Goal: Task Accomplishment & Management: Use online tool/utility

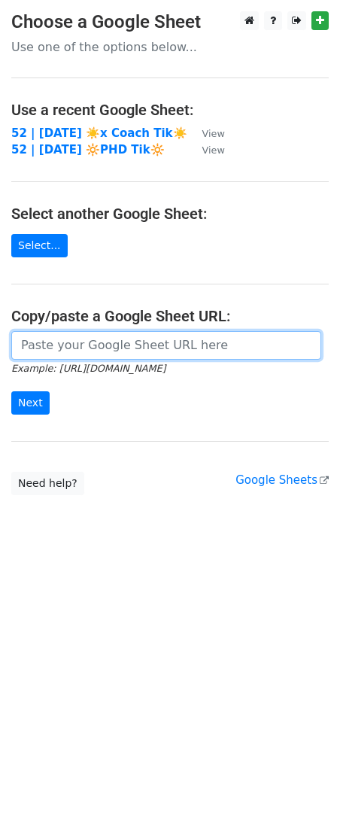
click at [181, 350] on input "url" at bounding box center [166, 345] width 310 height 29
paste input "[URL][DOMAIN_NAME]"
type input "[URL][DOMAIN_NAME]"
click at [11, 391] on input "Next" at bounding box center [30, 402] width 38 height 23
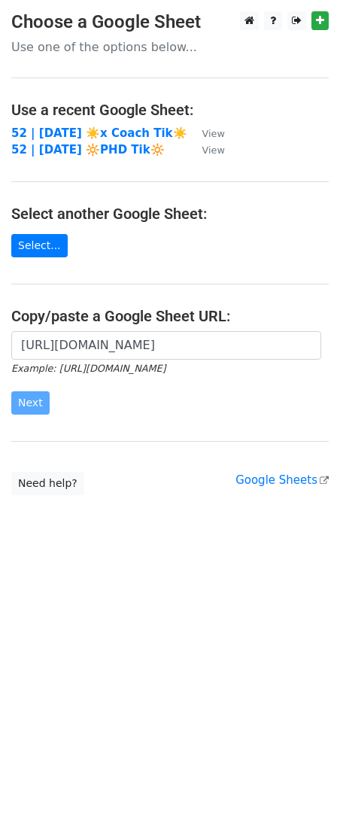
scroll to position [0, 0]
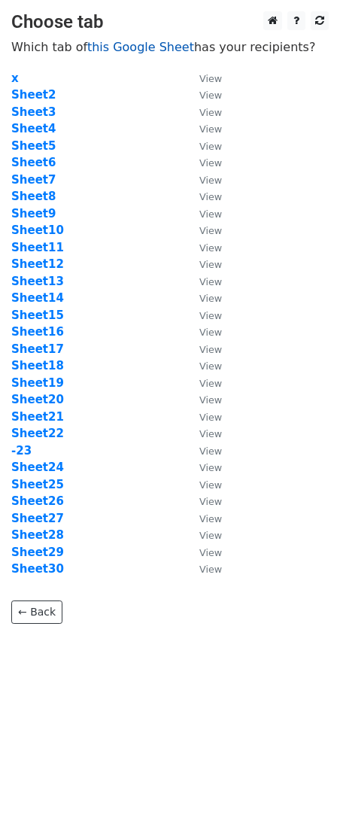
click at [132, 47] on link "this Google Sheet" at bounding box center [140, 47] width 107 height 14
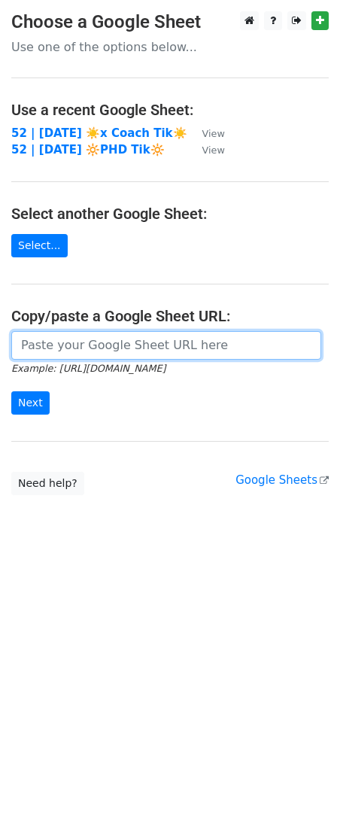
click at [188, 333] on input "url" at bounding box center [166, 345] width 310 height 29
paste input "[URL][DOMAIN_NAME]"
type input "[URL][DOMAIN_NAME]"
click at [11, 391] on input "Next" at bounding box center [30, 402] width 38 height 23
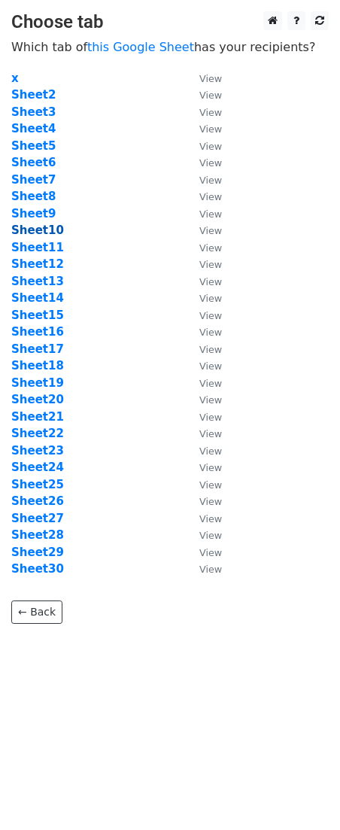
click at [35, 229] on strong "Sheet10" at bounding box center [37, 230] width 53 height 14
click at [38, 226] on strong "Sheet10" at bounding box center [37, 230] width 53 height 14
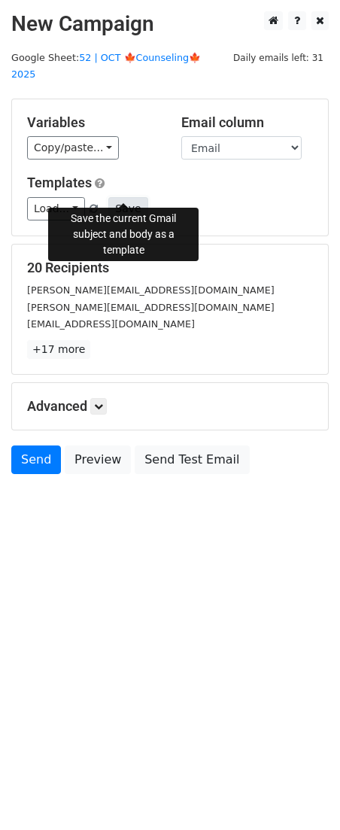
click at [114, 197] on button "Save" at bounding box center [127, 208] width 39 height 23
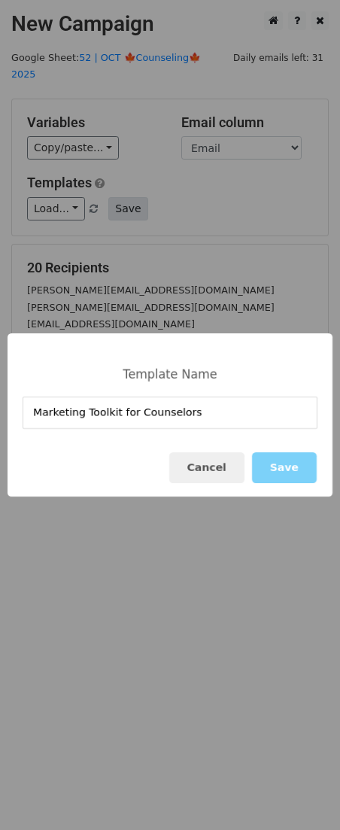
type input "Marketing Toolkit for Counselors"
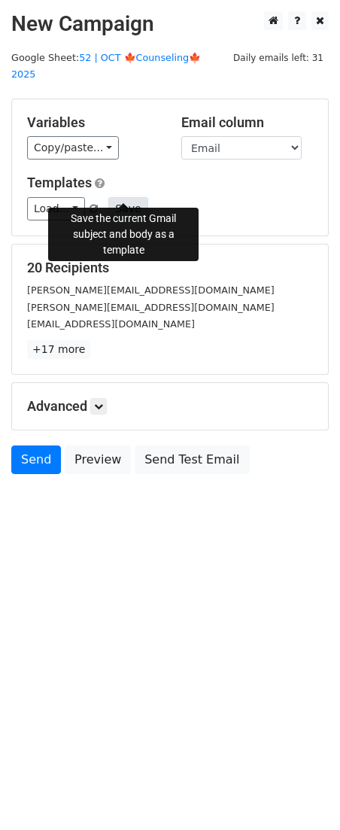
click at [126, 197] on button "Save" at bounding box center [127, 208] width 39 height 23
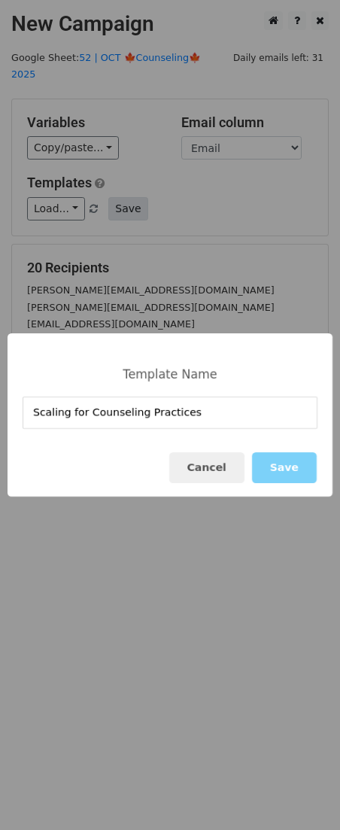
type input "Scaling for Counseling Practices"
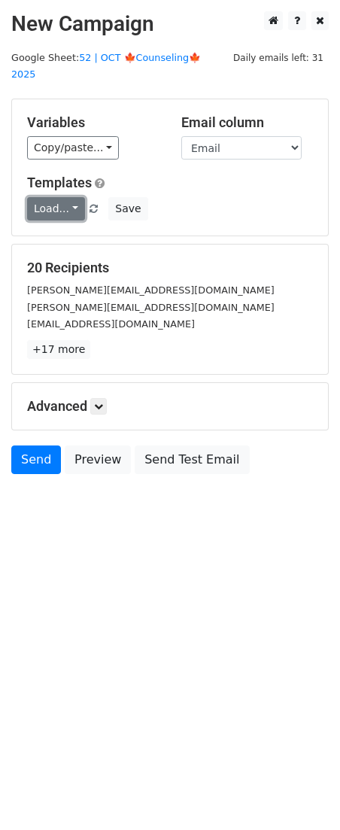
click at [41, 197] on link "Load..." at bounding box center [56, 208] width 58 height 23
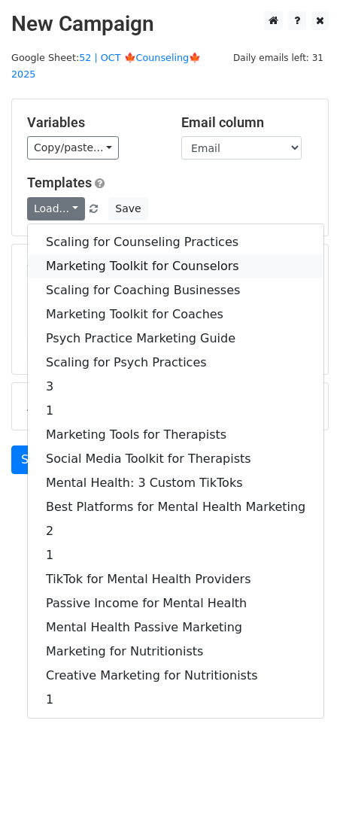
click at [86, 254] on link "Marketing Toolkit for Counselors" at bounding box center [176, 266] width 296 height 24
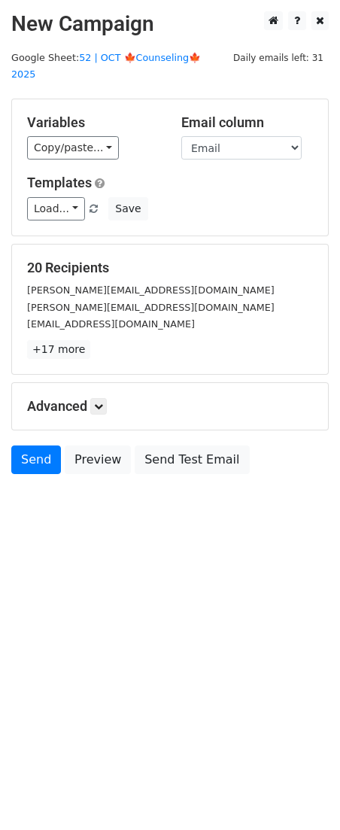
click at [105, 397] on div "Advanced Tracking Track Opens UTM Codes Track Clicks Filters Only include sprea…" at bounding box center [170, 406] width 316 height 47
click at [104, 398] on div "Advanced Tracking Track Opens UTM Codes Track Clicks Filters Only include sprea…" at bounding box center [170, 406] width 316 height 47
click at [101, 402] on icon at bounding box center [98, 406] width 9 height 9
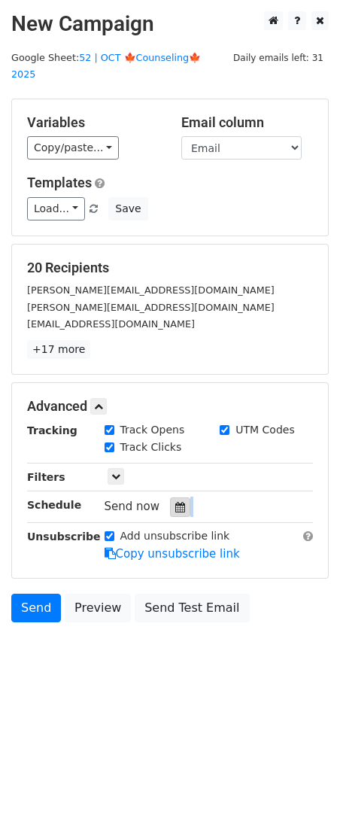
click at [181, 496] on div "Tracking Track Opens UTM Codes Track Clicks Filters Only include spreadsheet ro…" at bounding box center [170, 492] width 286 height 141
click at [179, 497] on div at bounding box center [180, 507] width 20 height 20
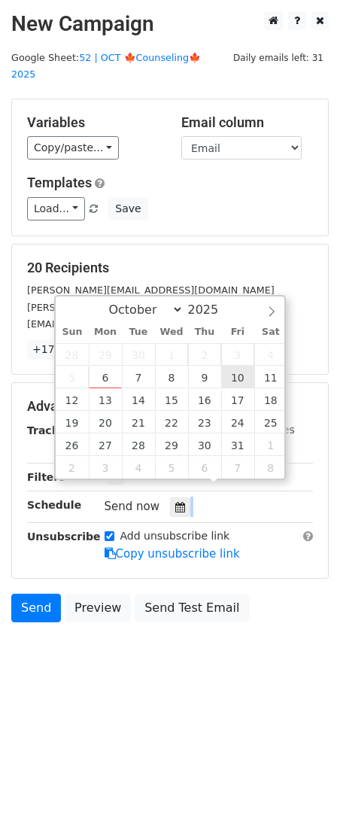
type input "2025-10-10 12:00"
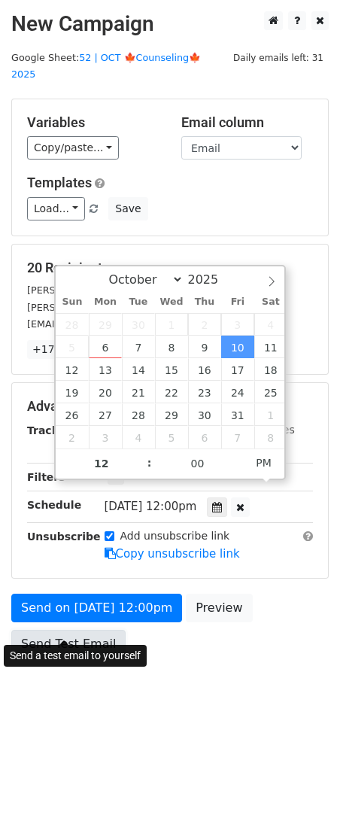
click at [55, 630] on link "Send Test Email" at bounding box center [68, 644] width 114 height 29
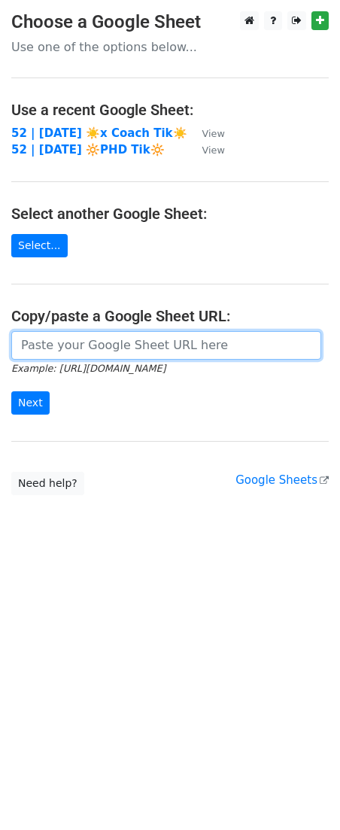
click at [114, 354] on input "url" at bounding box center [166, 345] width 310 height 29
paste input "https://docs.google.com/spreadsheets/d/1VH53mDaq1G8SmhQJ3FpymLjCNiZkLTQHcYOvW7R…"
type input "https://docs.google.com/spreadsheets/d/1VH53mDaq1G8SmhQJ3FpymLjCNiZkLTQHcYOvW7R…"
click at [11, 391] on input "Next" at bounding box center [30, 402] width 38 height 23
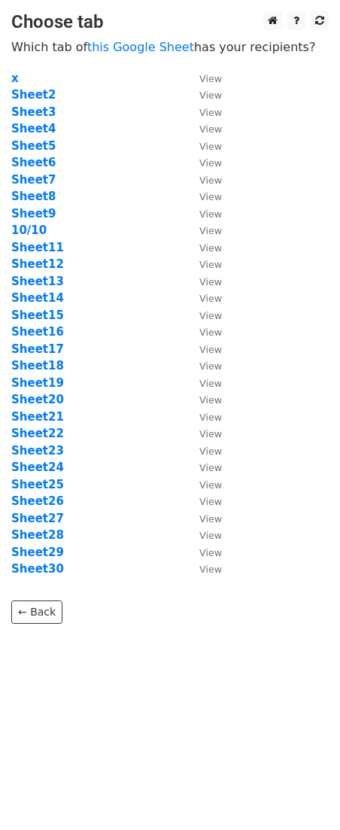
click at [32, 238] on td "10/10" at bounding box center [97, 230] width 173 height 17
click at [32, 244] on strong "Sheet11" at bounding box center [37, 248] width 53 height 14
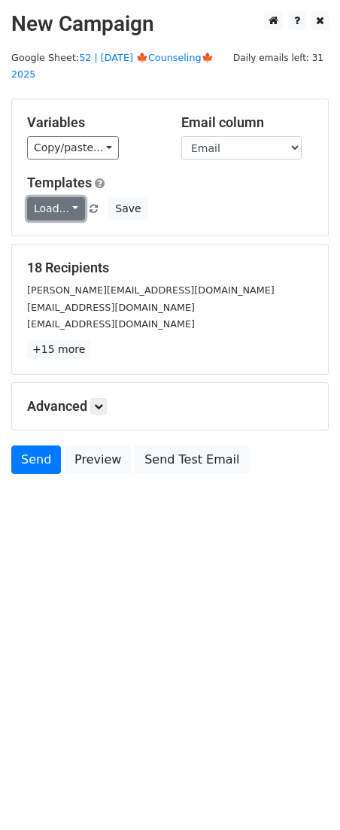
click at [65, 197] on link "Load..." at bounding box center [56, 208] width 58 height 23
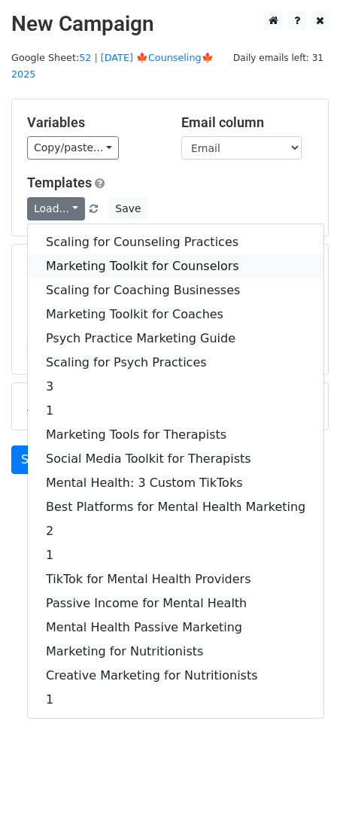
click at [94, 254] on link "Marketing Toolkit for Counselors" at bounding box center [176, 266] width 296 height 24
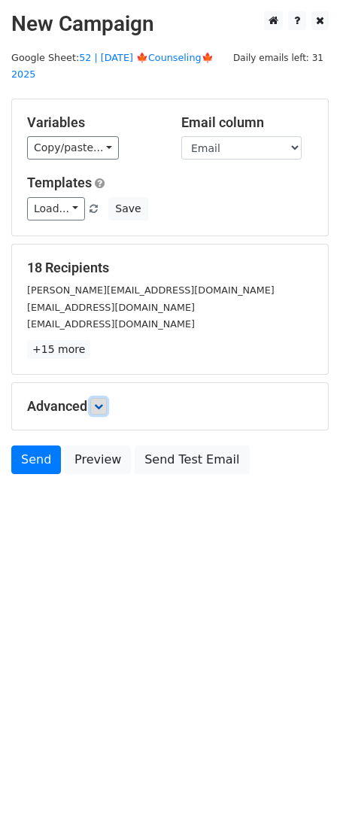
click at [103, 402] on icon at bounding box center [98, 406] width 9 height 9
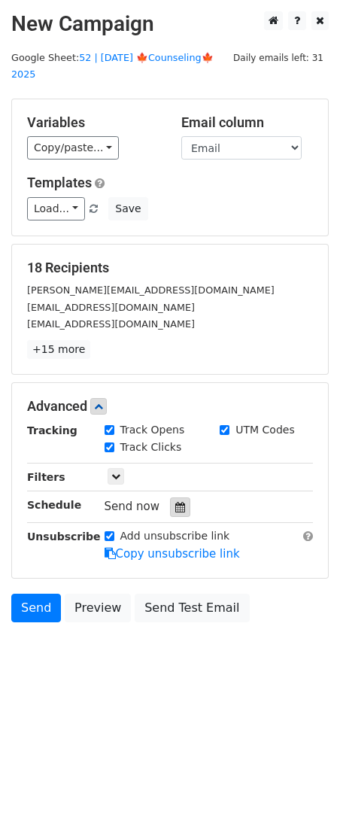
click at [175, 497] on div at bounding box center [180, 507] width 20 height 20
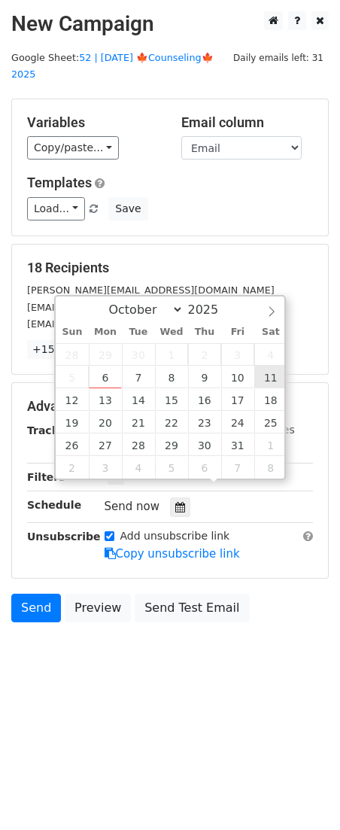
type input "2025-10-11 12:00"
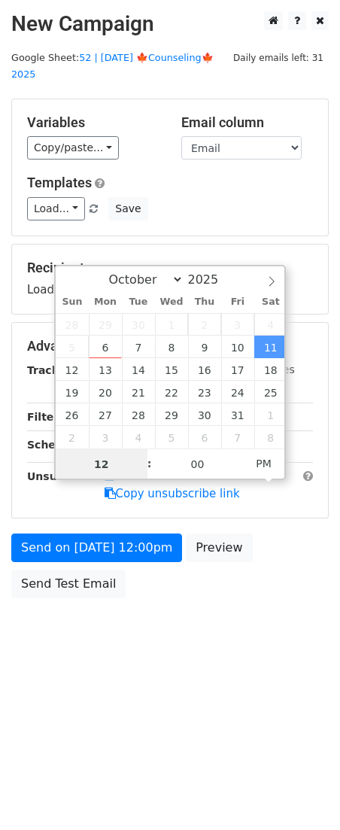
scroll to position [1, 0]
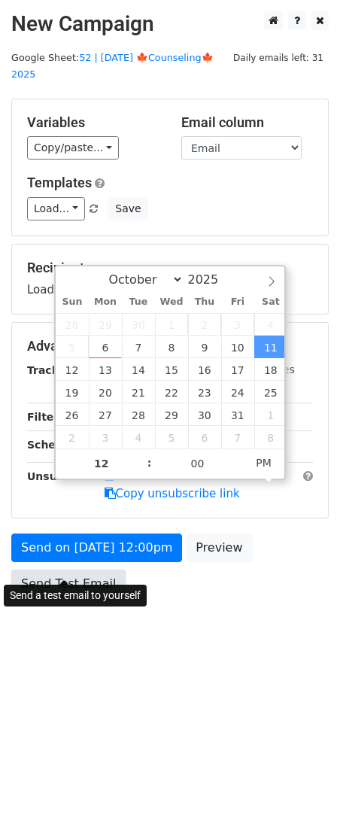
click at [86, 574] on link "Send Test Email" at bounding box center [68, 583] width 114 height 29
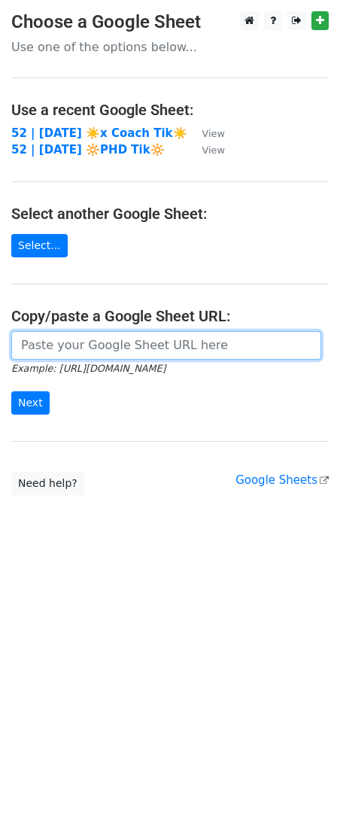
click at [78, 343] on input "url" at bounding box center [166, 345] width 310 height 29
paste input "[URL][DOMAIN_NAME]"
type input "[URL][DOMAIN_NAME]"
click at [11, 391] on input "Next" at bounding box center [30, 402] width 38 height 23
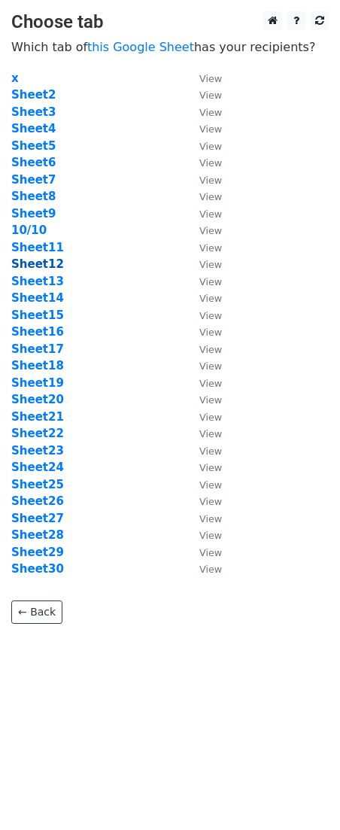
click at [32, 261] on strong "Sheet12" at bounding box center [37, 264] width 53 height 14
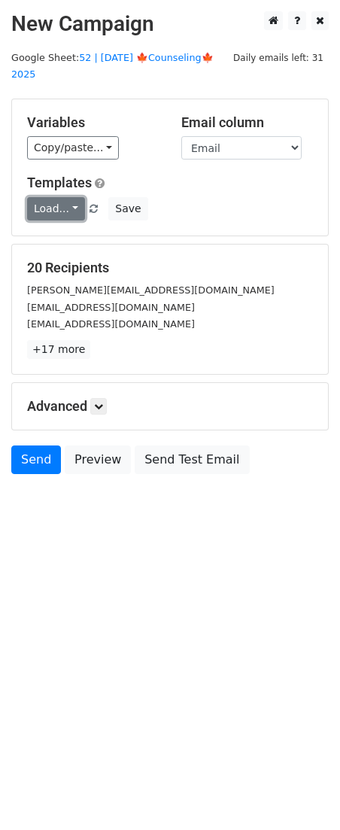
click at [61, 197] on link "Load..." at bounding box center [56, 208] width 58 height 23
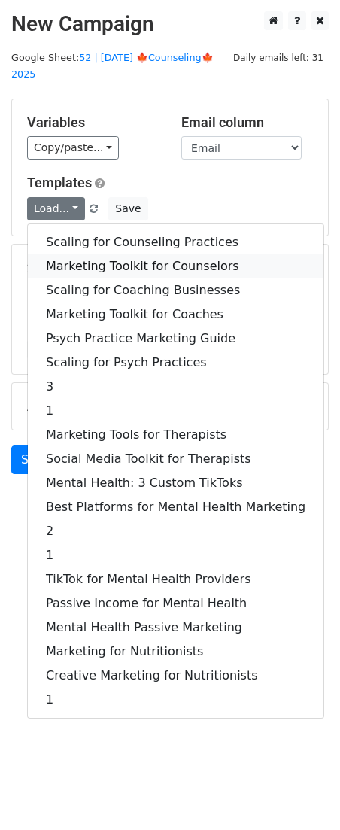
click at [83, 254] on link "Marketing Toolkit for Counselors" at bounding box center [176, 266] width 296 height 24
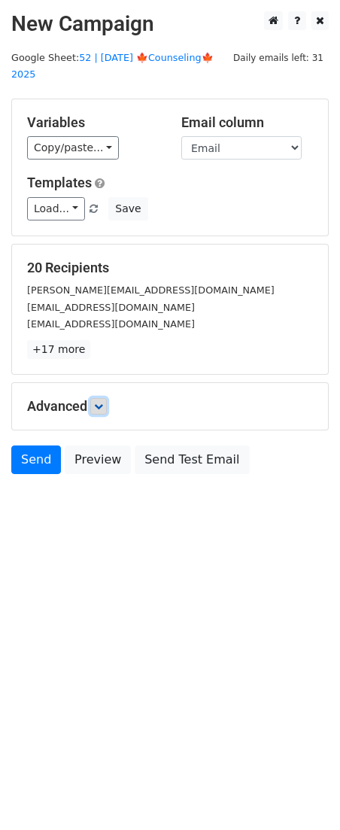
click at [103, 402] on icon at bounding box center [98, 406] width 9 height 9
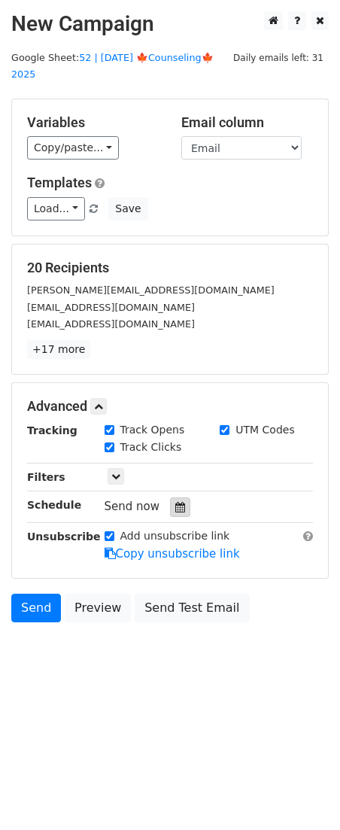
click at [178, 502] on icon at bounding box center [180, 507] width 10 height 11
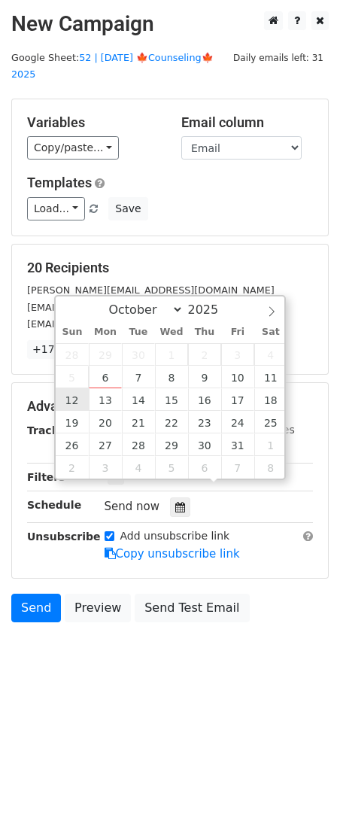
type input "2025-10-12 12:00"
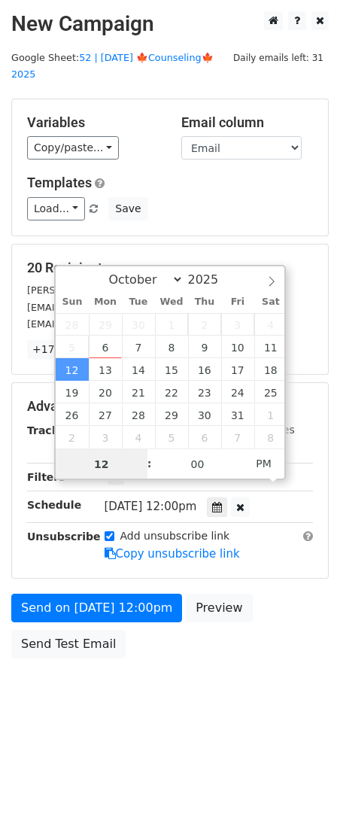
scroll to position [1, 0]
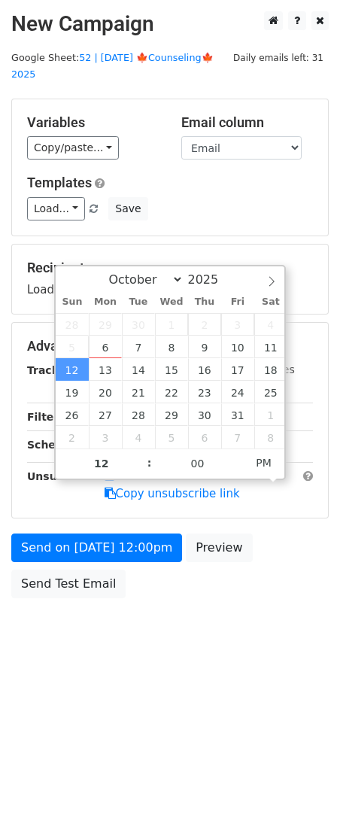
click at [70, 599] on body "New Campaign Daily emails left: 31 Google Sheet: 52 | OCT 10 🍁Counseling🍁 2025 …" at bounding box center [170, 338] width 340 height 654
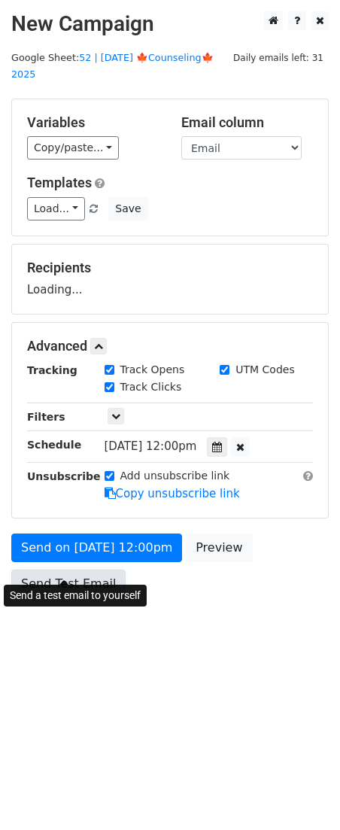
click at [70, 572] on link "Send Test Email" at bounding box center [68, 583] width 114 height 29
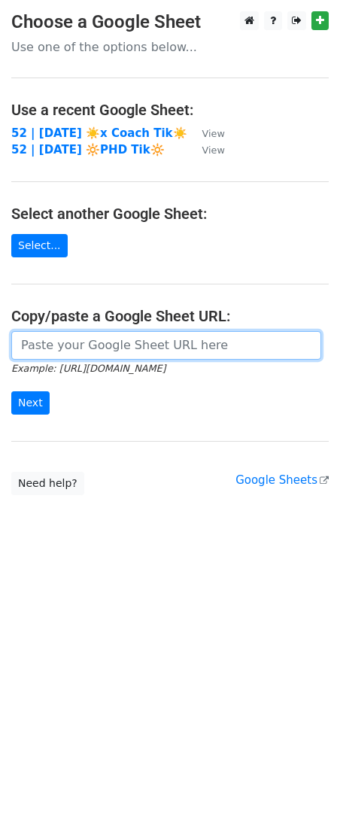
click at [117, 342] on input "url" at bounding box center [166, 345] width 310 height 29
paste input "[URL][DOMAIN_NAME]"
type input "[URL][DOMAIN_NAME]"
click at [11, 391] on input "Next" at bounding box center [30, 402] width 38 height 23
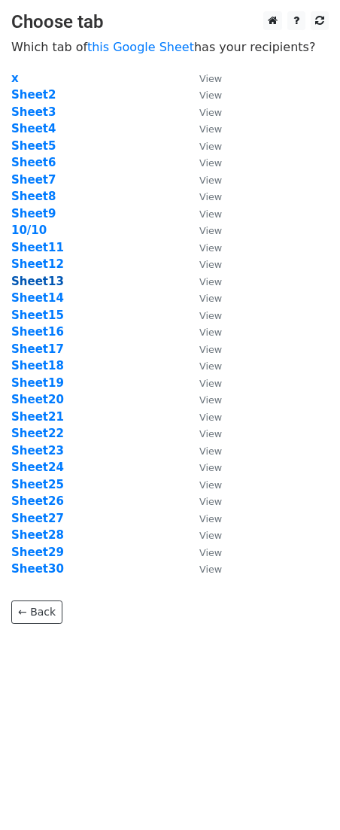
click at [34, 279] on strong "Sheet13" at bounding box center [37, 282] width 53 height 14
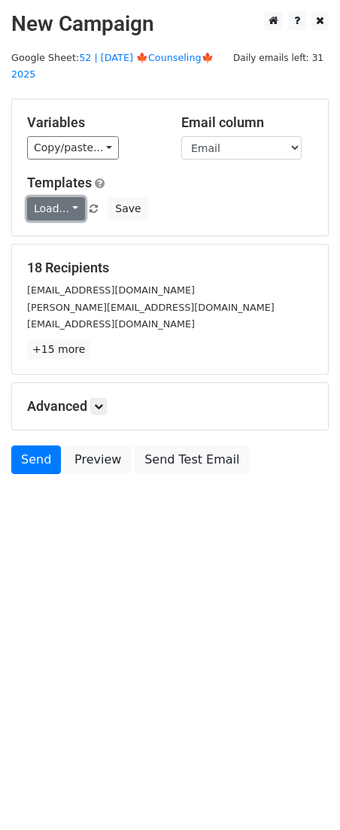
click at [59, 198] on link "Load..." at bounding box center [56, 208] width 58 height 23
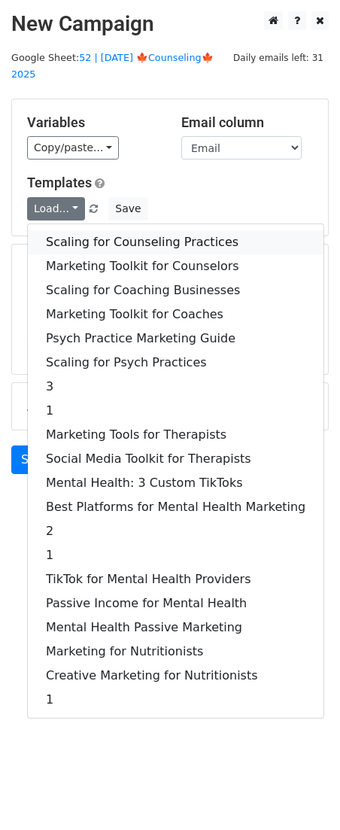
click at [77, 230] on link "Scaling for Counseling Practices" at bounding box center [176, 242] width 296 height 24
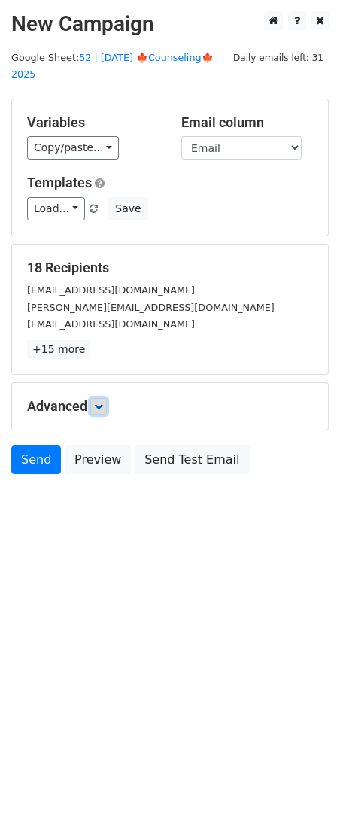
click at [102, 402] on icon at bounding box center [98, 406] width 9 height 9
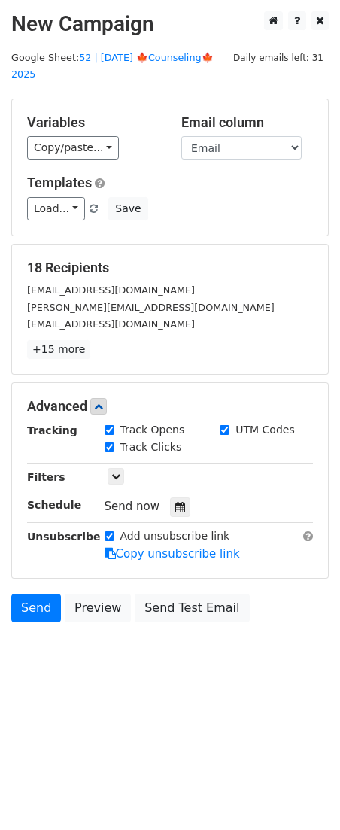
click at [175, 502] on icon at bounding box center [180, 507] width 10 height 11
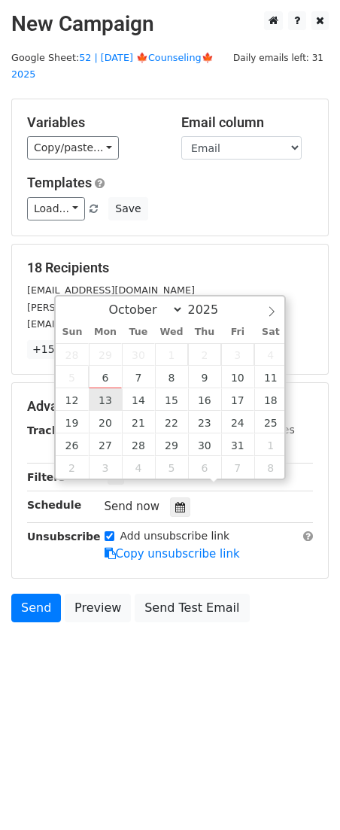
type input "[DATE] 12:00"
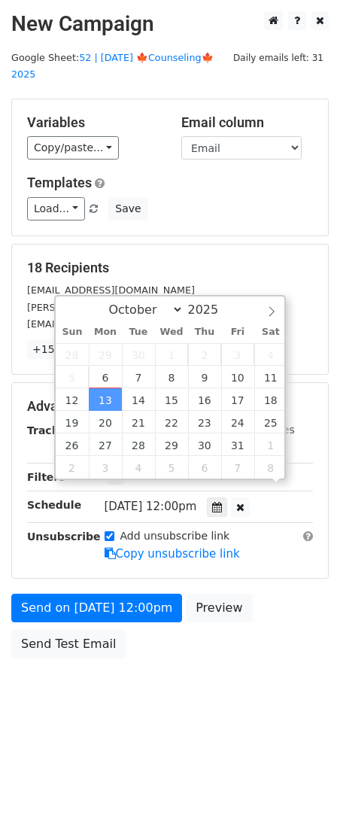
scroll to position [1, 0]
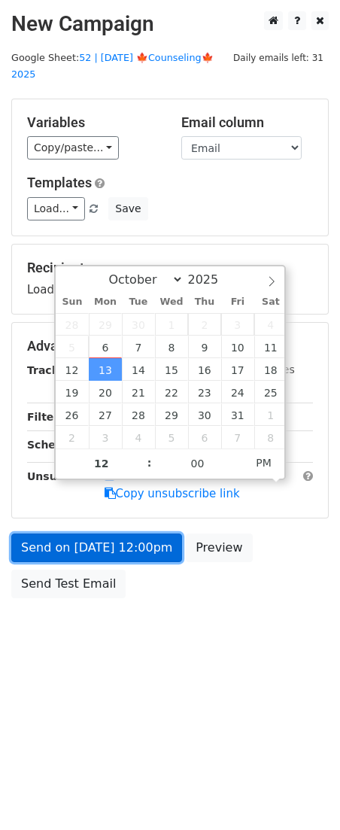
click at [112, 536] on link "Send on [DATE] 12:00pm" at bounding box center [96, 547] width 171 height 29
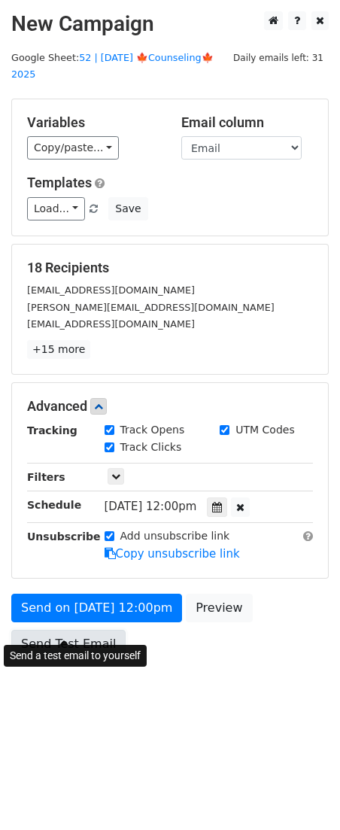
click at [72, 630] on link "Send Test Email" at bounding box center [68, 644] width 114 height 29
